Goal: Transaction & Acquisition: Purchase product/service

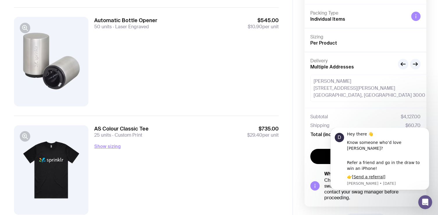
scroll to position [397, 0]
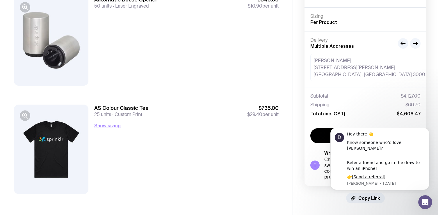
click at [204, 138] on div "AS Colour Classic Tee 25 units Custom Print $735.00 $29.40 per unit Show sizing…" at bounding box center [186, 148] width 184 height 89
click at [418, 42] on icon "button" at bounding box center [415, 43] width 7 height 7
click at [404, 42] on icon "button" at bounding box center [403, 43] width 7 height 7
click at [416, 43] on icon "button" at bounding box center [415, 43] width 4 height 0
click at [401, 43] on icon "button" at bounding box center [403, 43] width 4 height 0
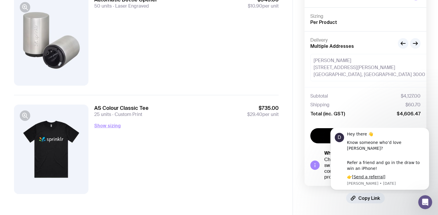
click at [242, 77] on div "Automatic Bottle Opener 50 units Laser Engraved $545.00 $10.90 per unit" at bounding box center [186, 40] width 184 height 89
click at [428, 131] on icon "Dismiss notification" at bounding box center [427, 128] width 3 height 3
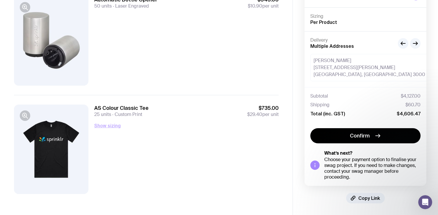
click at [107, 127] on button "Show sizing" at bounding box center [107, 125] width 26 height 7
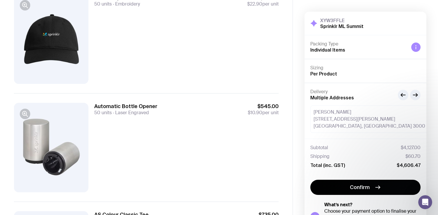
scroll to position [157, 0]
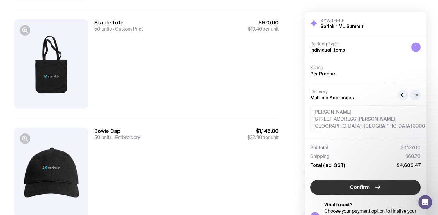
click at [372, 188] on button "Confirm" at bounding box center [365, 187] width 110 height 15
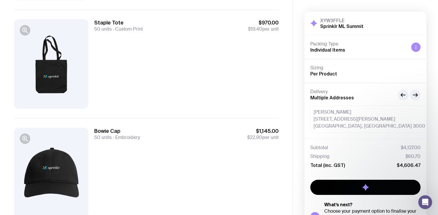
scroll to position [51, 0]
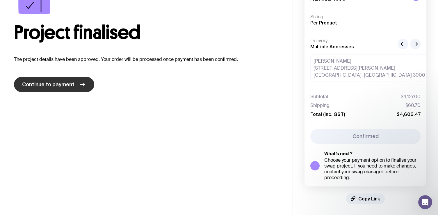
click at [79, 87] on icon at bounding box center [82, 84] width 7 height 7
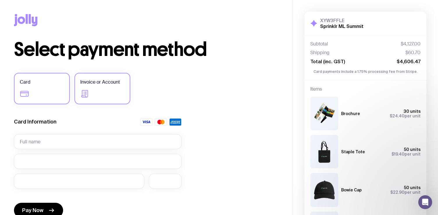
click at [88, 85] on span "Invoice or Account" at bounding box center [100, 82] width 40 height 7
click at [0, 0] on input "Invoice or Account" at bounding box center [0, 0] width 0 height 0
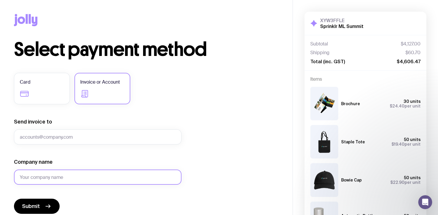
click at [39, 175] on input "Company name" at bounding box center [98, 176] width 168 height 15
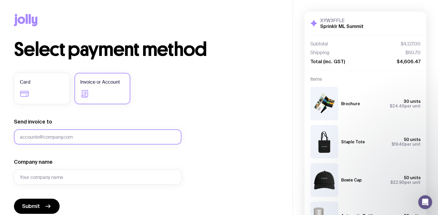
click at [48, 136] on input "Send invoice to" at bounding box center [98, 136] width 168 height 15
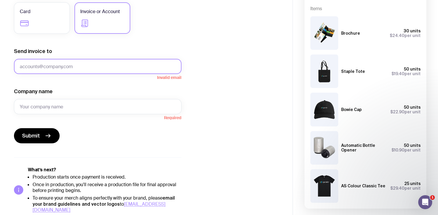
scroll to position [93, 0]
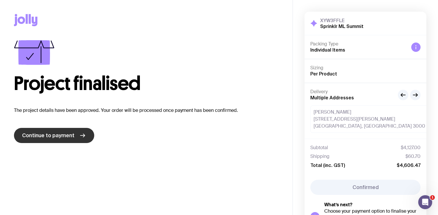
click at [47, 136] on span "Continue to payment" at bounding box center [48, 135] width 52 height 7
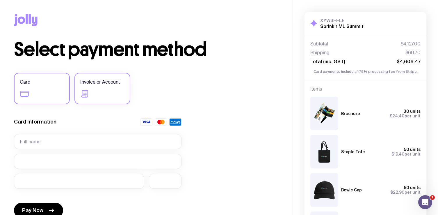
click at [90, 91] on label "Invoice or Account" at bounding box center [102, 88] width 56 height 31
click at [0, 0] on input "Invoice or Account" at bounding box center [0, 0] width 0 height 0
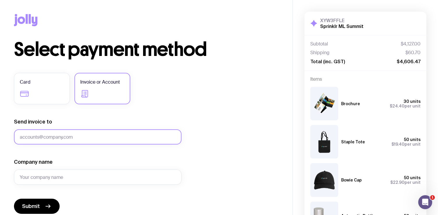
click at [37, 137] on input "Send invoice to" at bounding box center [98, 136] width 168 height 15
type input "arjun.alva@sprinklr.com"
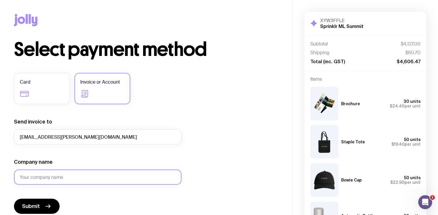
click at [60, 177] on input "Company name" at bounding box center [98, 176] width 168 height 15
type input "Sprinklr"
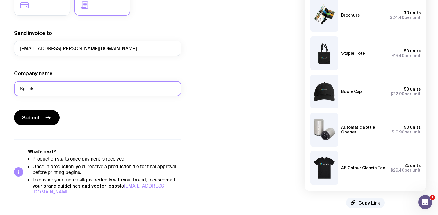
scroll to position [93, 0]
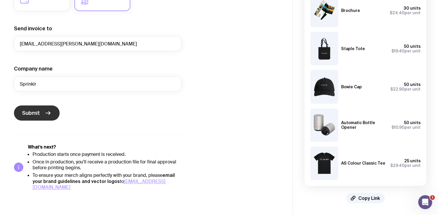
click at [39, 115] on span "Submit" at bounding box center [31, 112] width 18 height 7
